Goal: Find specific page/section: Find specific page/section

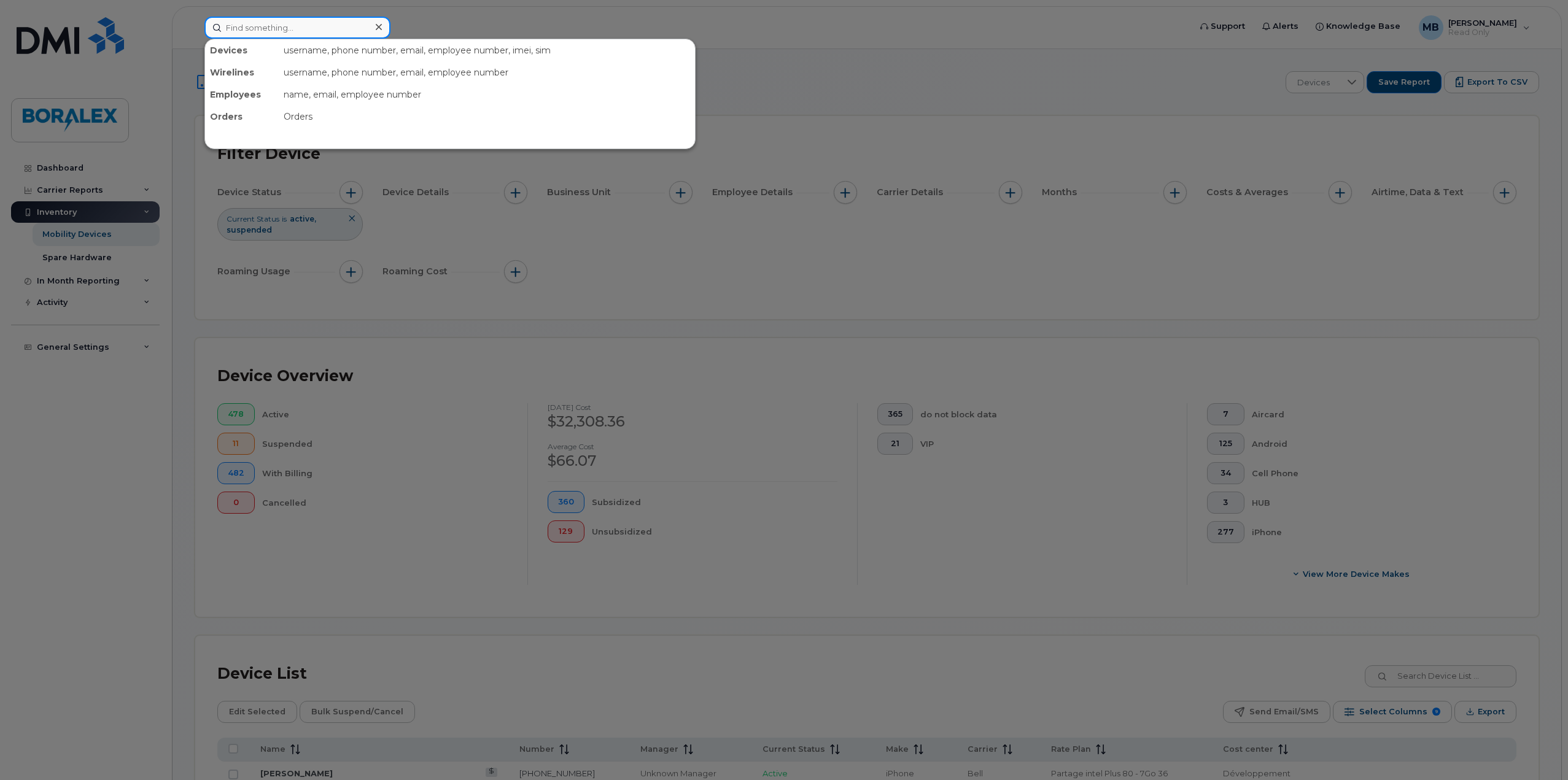
click at [259, 35] on input at bounding box center [297, 28] width 186 height 22
paste input "Requested for email [PERSON_NAME].[PERSON_NAME]"
drag, startPoint x: 309, startPoint y: 27, endPoint x: 151, endPoint y: 23, distance: 158.1
click at [195, 23] on div "Requested for email stephanie.moreau No results" at bounding box center [693, 28] width 997 height 22
click at [320, 27] on input "stephanie.moreau" at bounding box center [297, 28] width 186 height 22
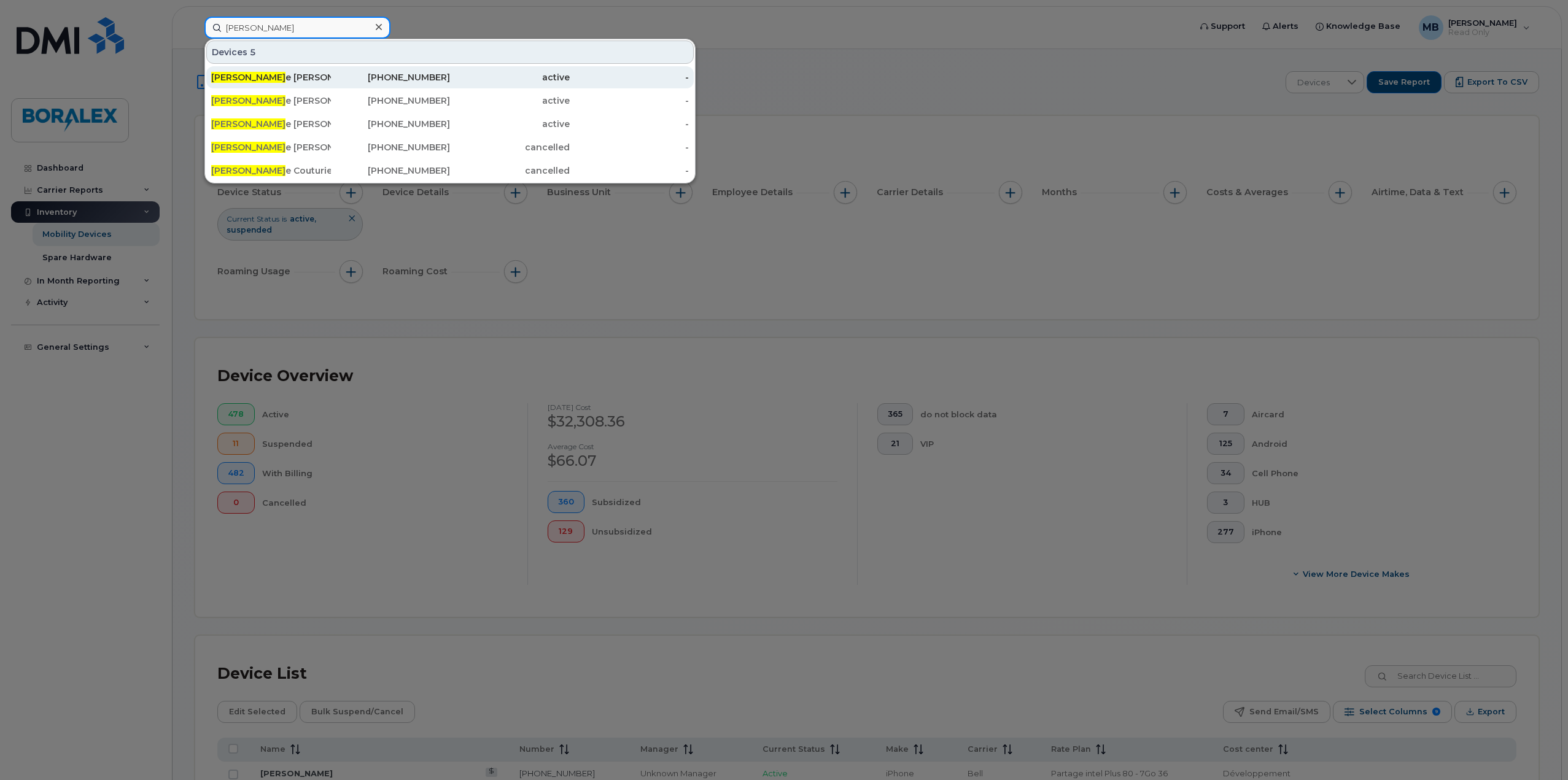
type input "stephani"
click at [283, 76] on div "Stephani e Moreau" at bounding box center [271, 78] width 120 height 13
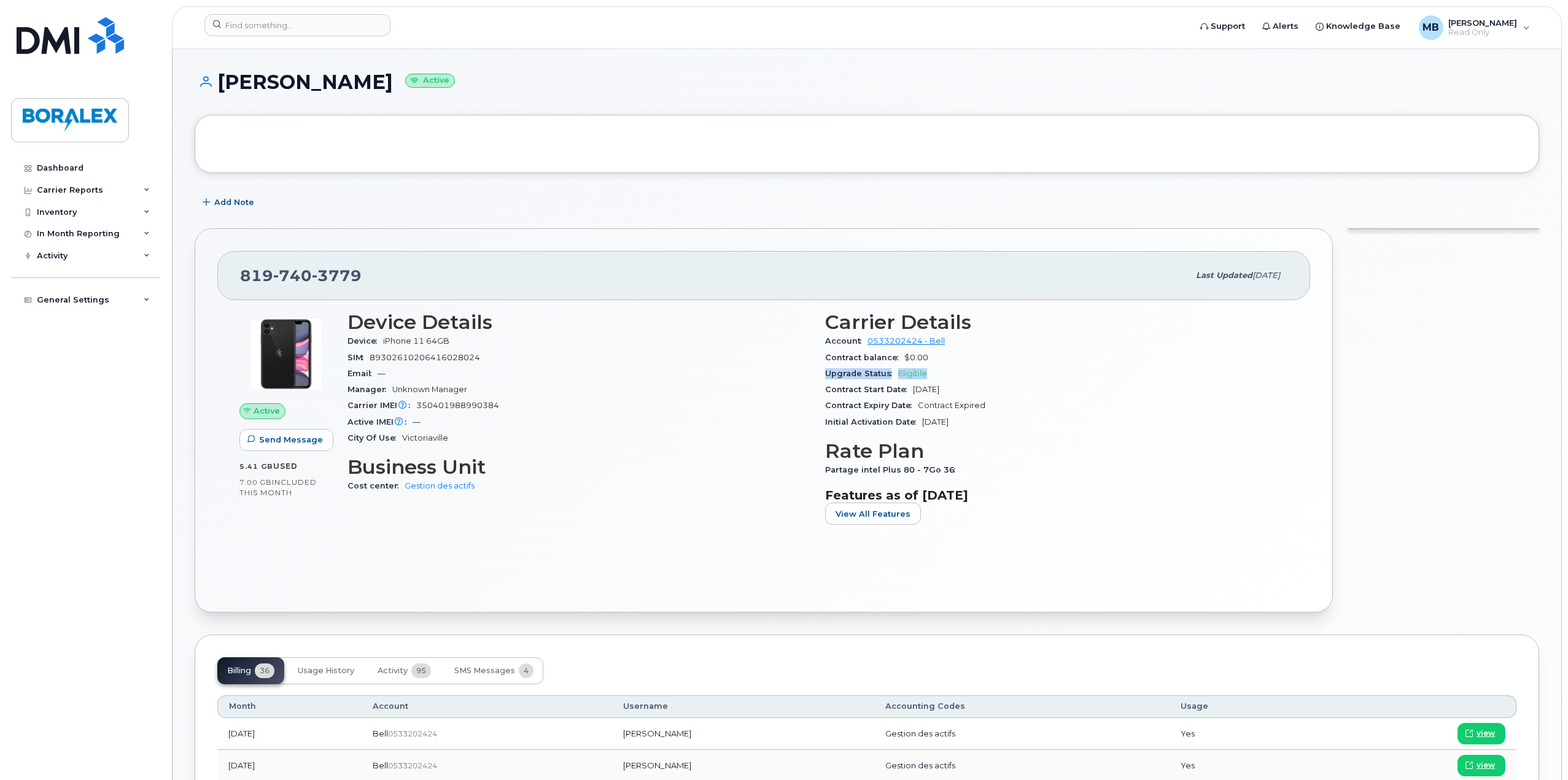
drag, startPoint x: 943, startPoint y: 374, endPoint x: 820, endPoint y: 378, distance: 123.1
click at [820, 378] on div "Carrier Details Account 0533202424 - Bell Contract balance $0.00 Upgrade Status…" at bounding box center [1056, 423] width 477 height 238
copy div "Upgrade Status Eligible"
